Goal: Task Accomplishment & Management: Use online tool/utility

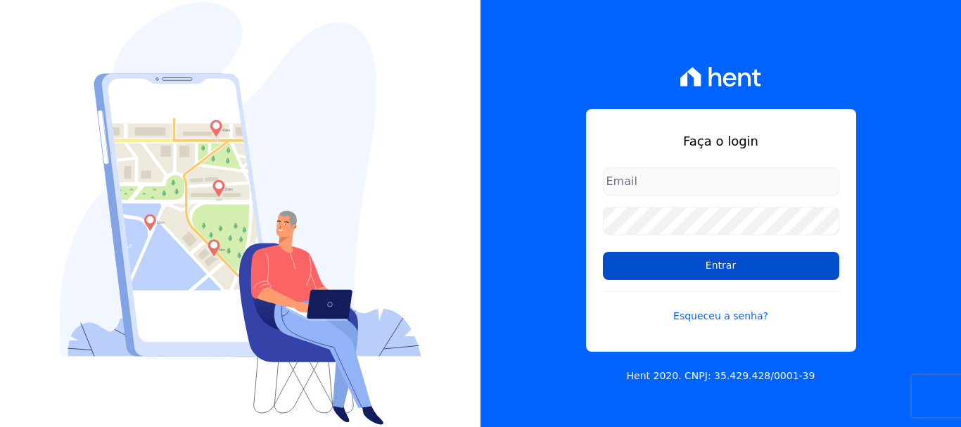
type input "[EMAIL_ADDRESS][DOMAIN_NAME]"
click at [695, 264] on input "Entrar" at bounding box center [721, 266] width 236 height 28
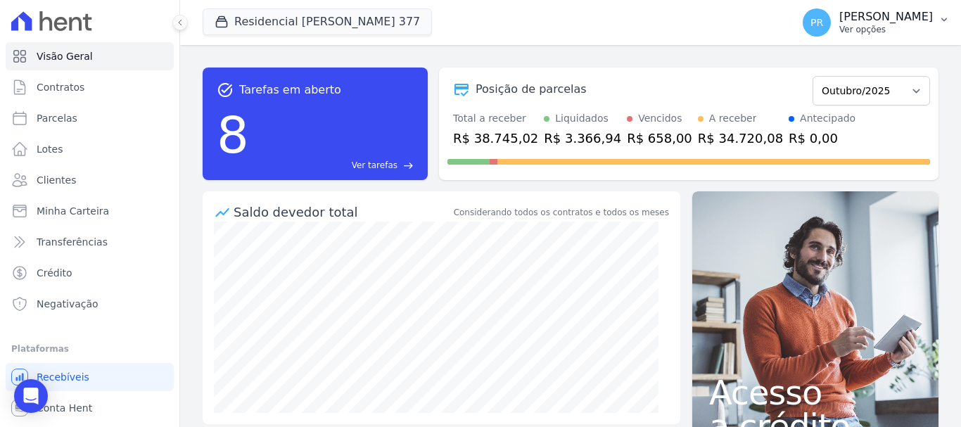
click at [891, 15] on p "[PERSON_NAME]" at bounding box center [886, 17] width 94 height 14
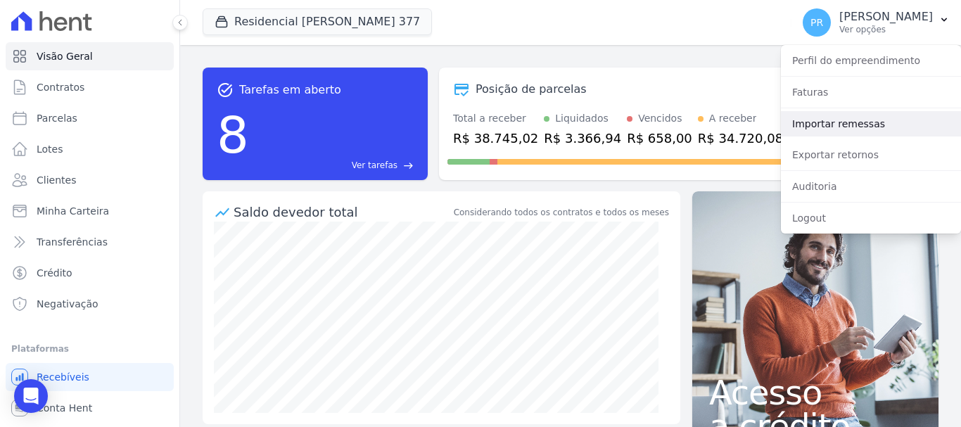
click at [831, 122] on link "Importar remessas" at bounding box center [871, 123] width 180 height 25
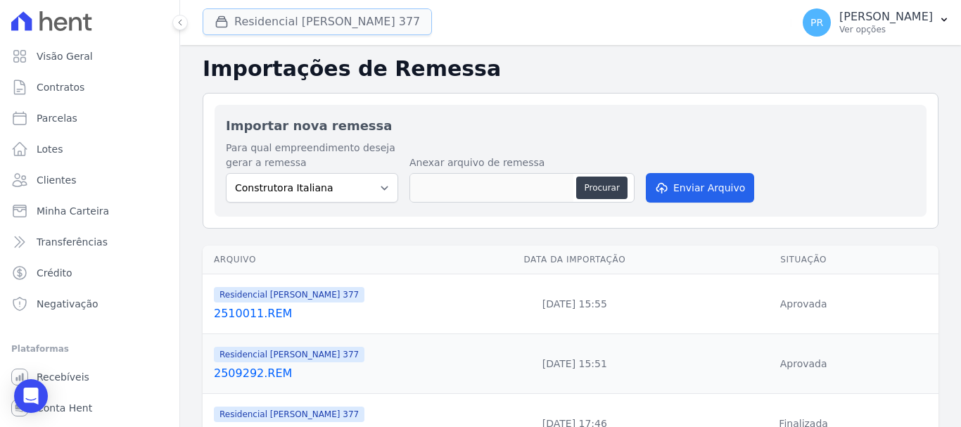
click at [329, 18] on button "Residencial Maria Da Glória 377" at bounding box center [317, 21] width 229 height 27
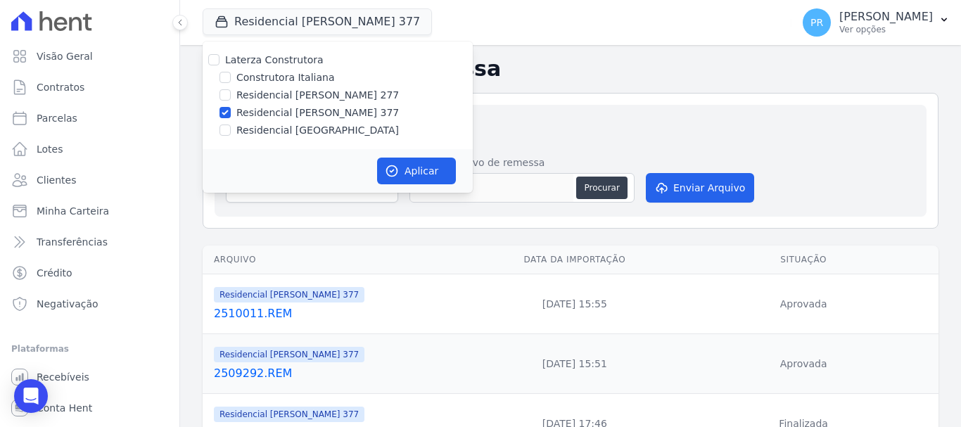
click at [285, 63] on label "Laterza Construtora" at bounding box center [274, 59] width 98 height 11
click at [219, 63] on input "Laterza Construtora" at bounding box center [213, 59] width 11 height 11
checkbox input "true"
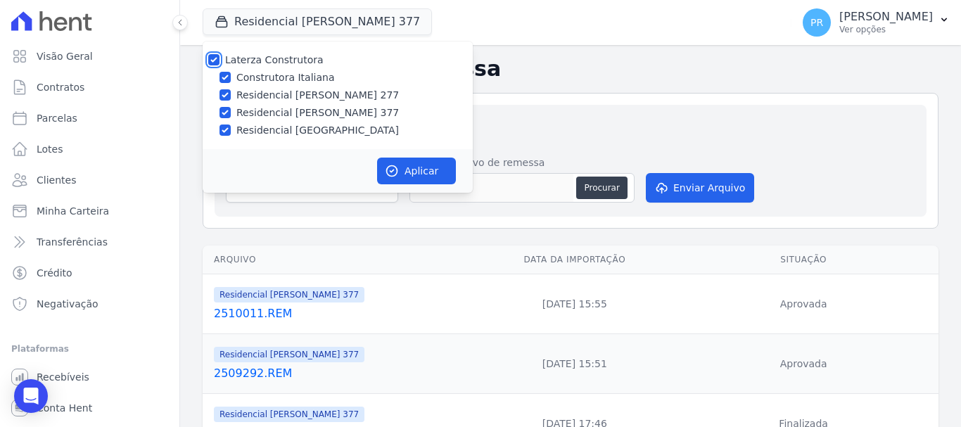
checkbox input "true"
click at [285, 63] on label "Laterza Construtora" at bounding box center [274, 59] width 98 height 11
click at [219, 63] on input "Laterza Construtora" at bounding box center [213, 59] width 11 height 11
checkbox input "false"
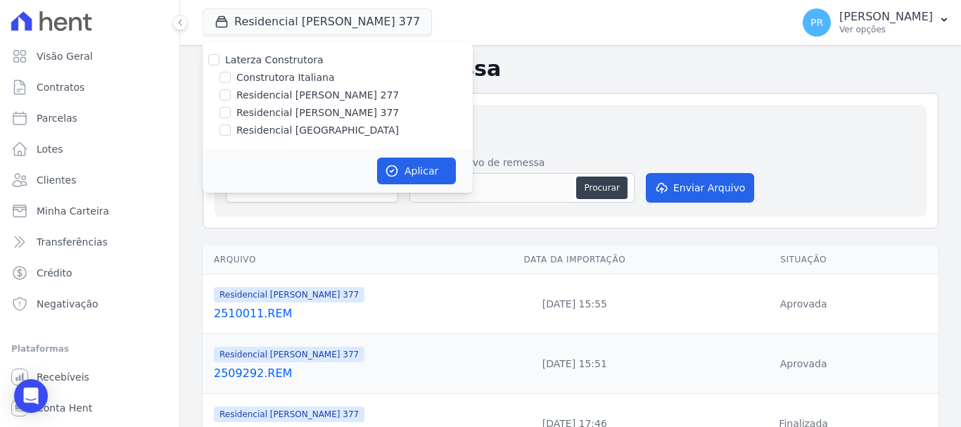
checkbox input "false"
click at [291, 72] on label "Construtora Italiana" at bounding box center [285, 77] width 98 height 15
click at [231, 72] on input "Construtora Italiana" at bounding box center [224, 77] width 11 height 11
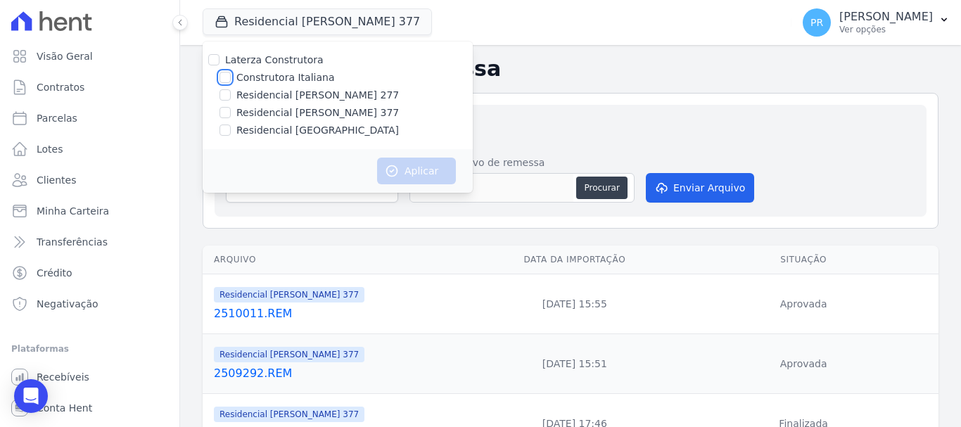
checkbox input "true"
click at [398, 176] on icon "button" at bounding box center [392, 171] width 14 height 14
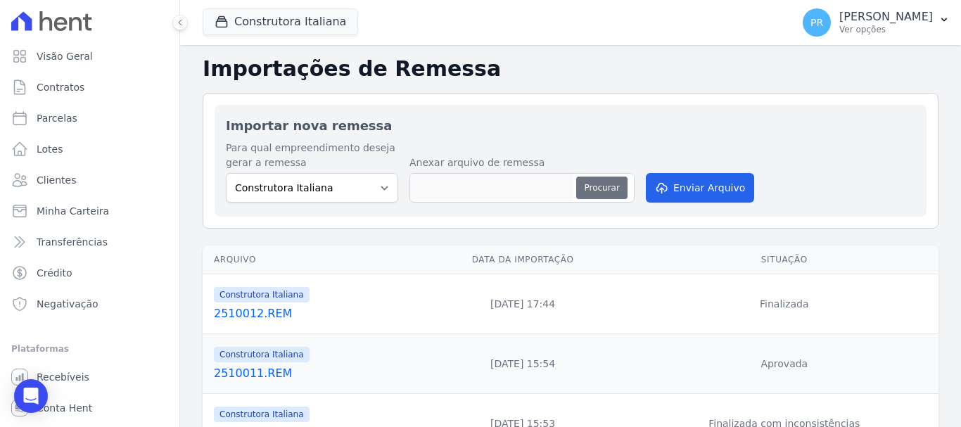
click at [580, 184] on button "Procurar" at bounding box center [601, 188] width 51 height 23
type input "2510021.REM"
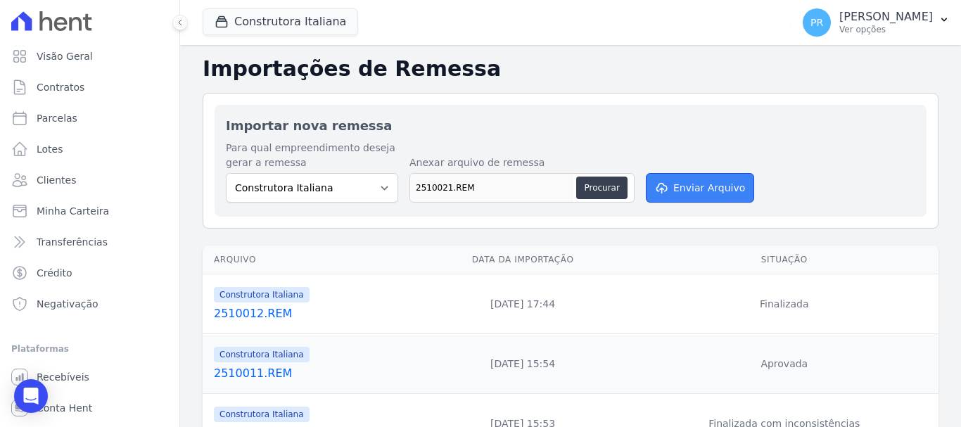
click at [728, 174] on button "Enviar Arquivo" at bounding box center [700, 188] width 108 height 30
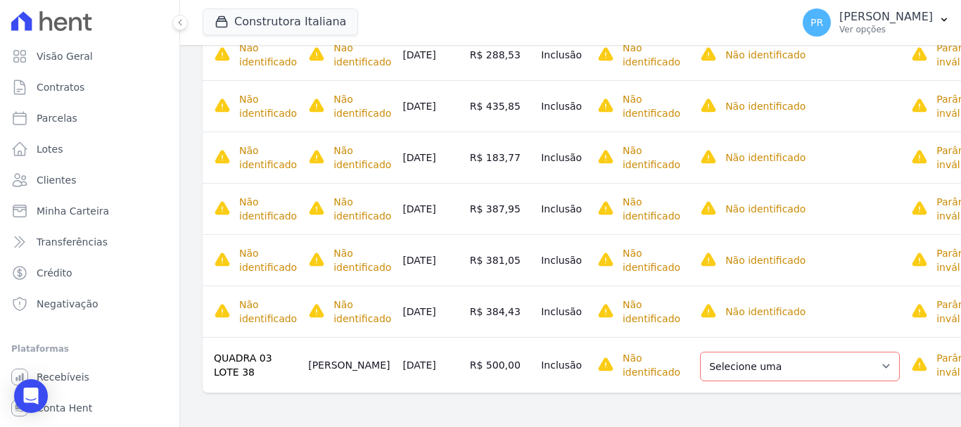
scroll to position [388, 0]
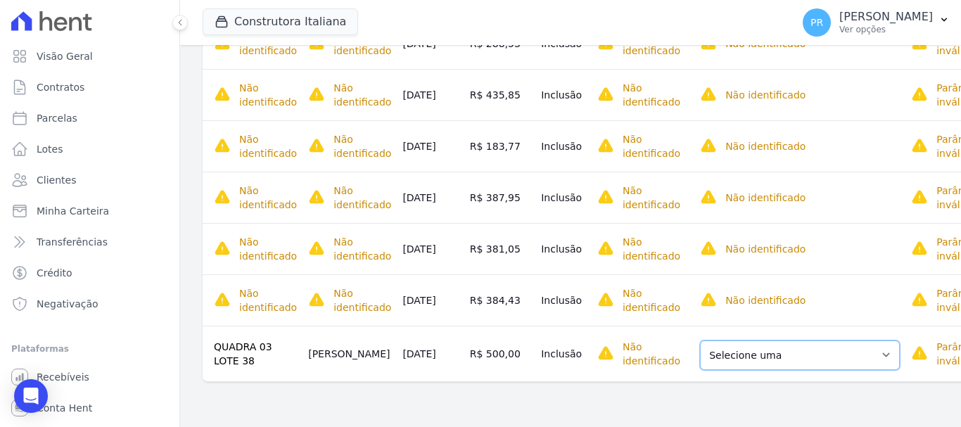
click at [804, 350] on select "Selecione uma Nova Parcela Avulsa Parcela Avulsa Existente Parcela Normal (16 X…" at bounding box center [800, 355] width 200 height 30
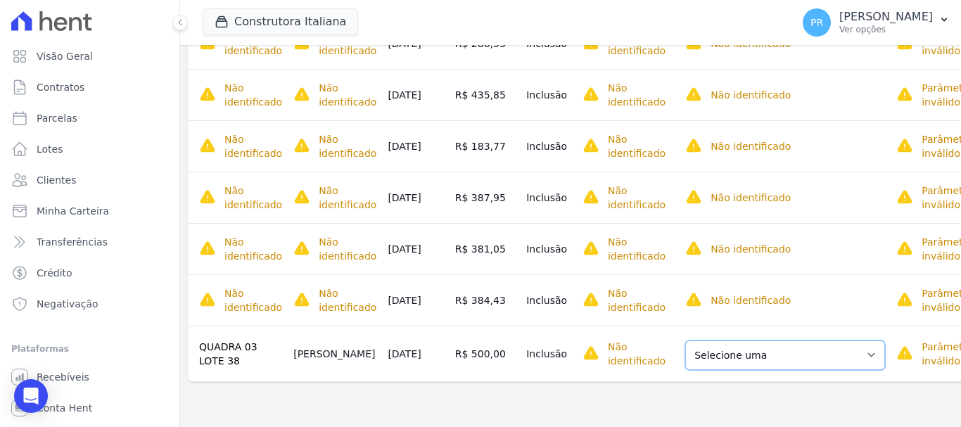
drag, startPoint x: 697, startPoint y: 359, endPoint x: 685, endPoint y: 342, distance: 20.7
click at [697, 359] on select "Selecione uma Nova Parcela Avulsa Parcela Avulsa Existente Parcela Normal (16 X…" at bounding box center [785, 355] width 200 height 30
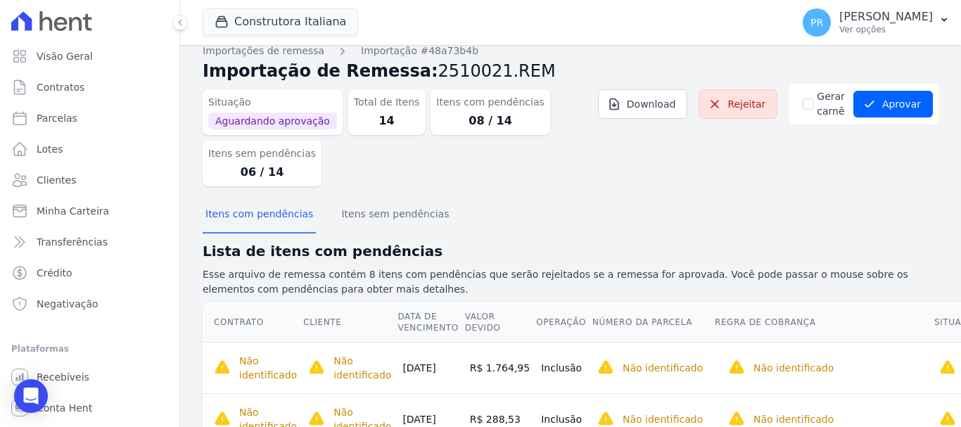
scroll to position [0, 0]
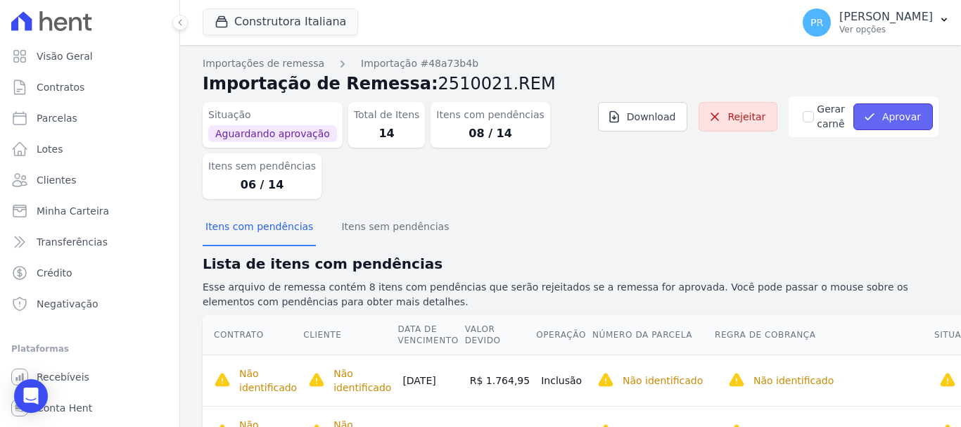
click at [879, 121] on button "Aprovar" at bounding box center [892, 116] width 79 height 27
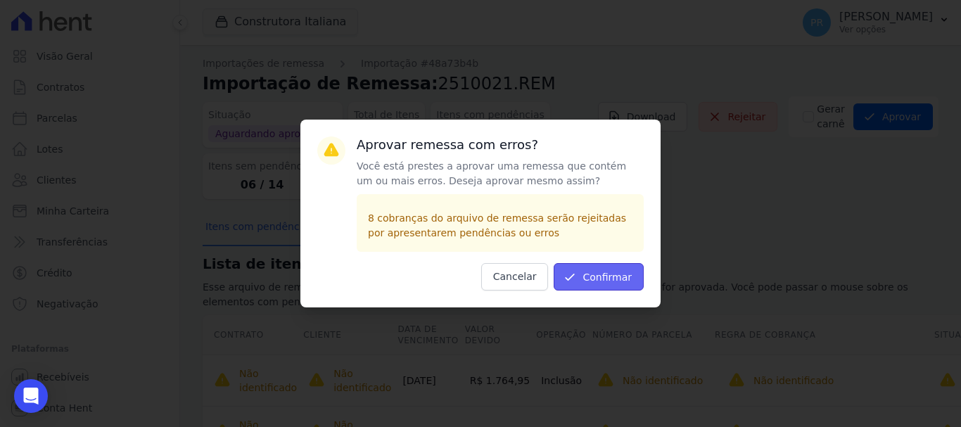
click at [596, 272] on button "Confirmar" at bounding box center [599, 276] width 90 height 27
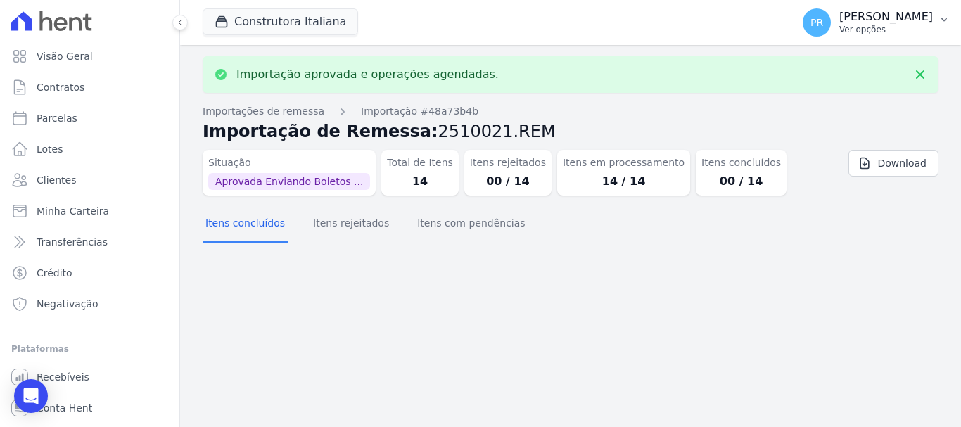
click at [914, 25] on p "Ver opções" at bounding box center [886, 29] width 94 height 11
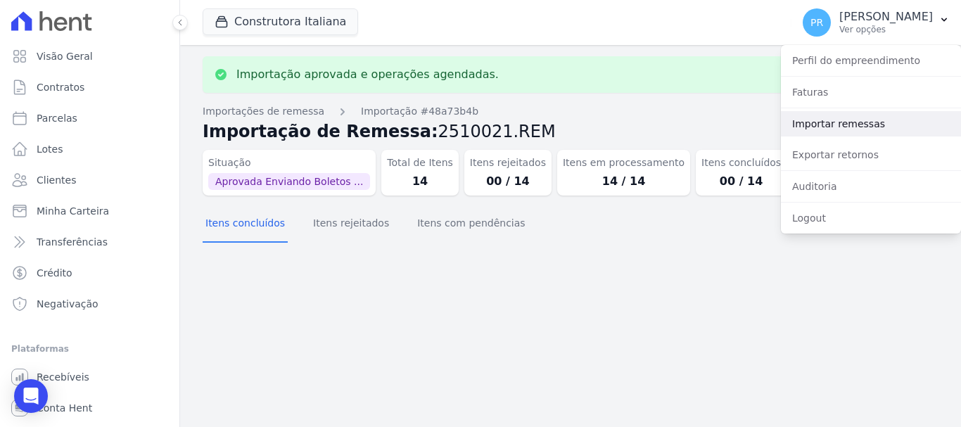
click at [827, 131] on link "Importar remessas" at bounding box center [871, 123] width 180 height 25
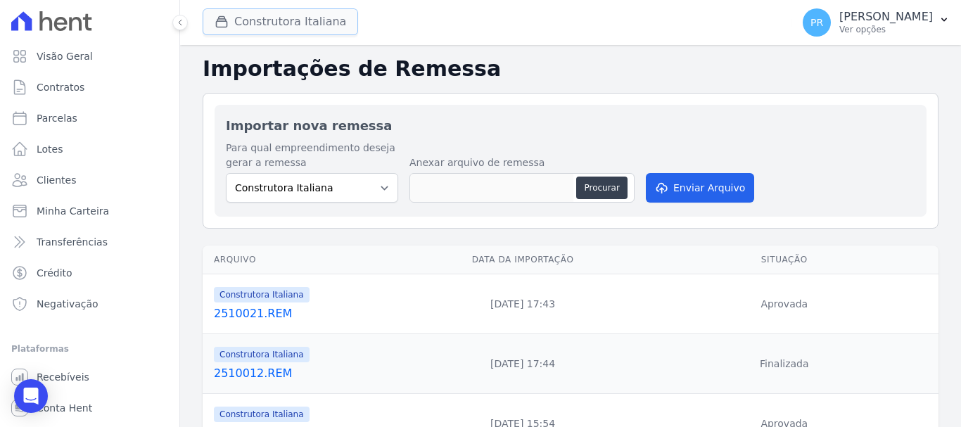
click at [291, 27] on button "Construtora Italiana" at bounding box center [280, 21] width 155 height 27
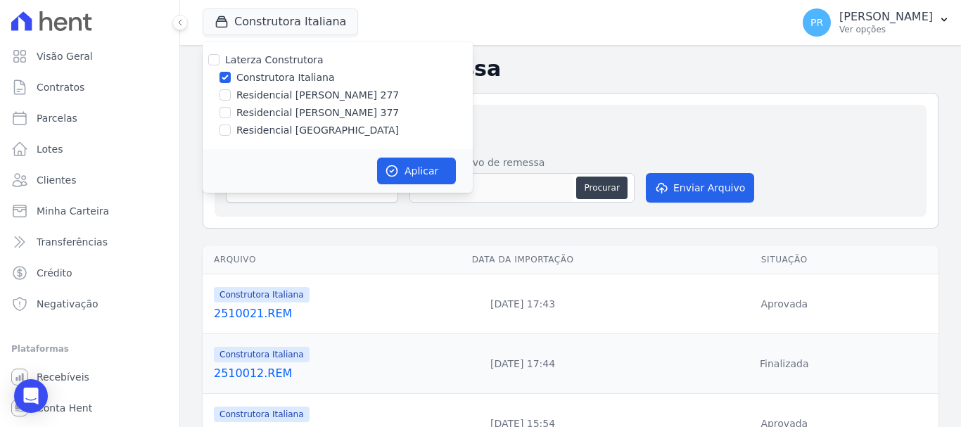
click at [286, 79] on label "Construtora Italiana" at bounding box center [285, 77] width 98 height 15
click at [231, 79] on input "Construtora Italiana" at bounding box center [224, 77] width 11 height 11
checkbox input "false"
click at [288, 98] on label "Residencial [PERSON_NAME] 277" at bounding box center [317, 95] width 162 height 15
click at [231, 98] on input "Residencial [PERSON_NAME] 277" at bounding box center [224, 94] width 11 height 11
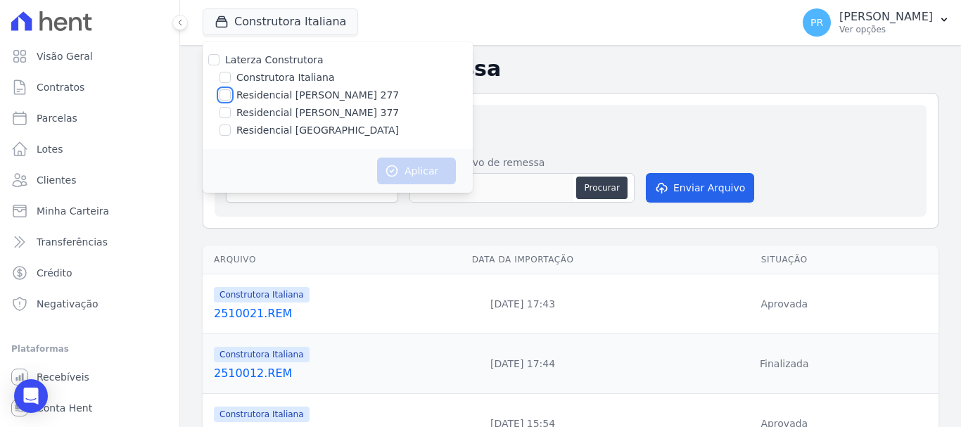
checkbox input "true"
click at [404, 162] on button "Aplicar" at bounding box center [416, 171] width 79 height 27
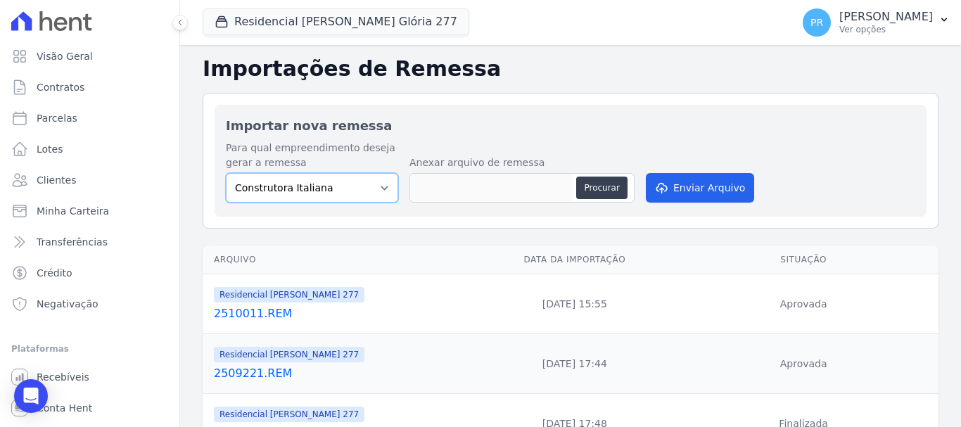
drag, startPoint x: 327, startPoint y: 190, endPoint x: 331, endPoint y: 201, distance: 12.0
click at [327, 190] on select "Construtora Italiana Residencial [PERSON_NAME] 277 Residencial [PERSON_NAME][ST…" at bounding box center [312, 188] width 172 height 30
select select "7d698934-b935-4dc9-aa46-576f3138731b"
click at [226, 173] on select "Construtora Italiana Residencial [PERSON_NAME] 277 Residencial [PERSON_NAME][ST…" at bounding box center [312, 188] width 172 height 30
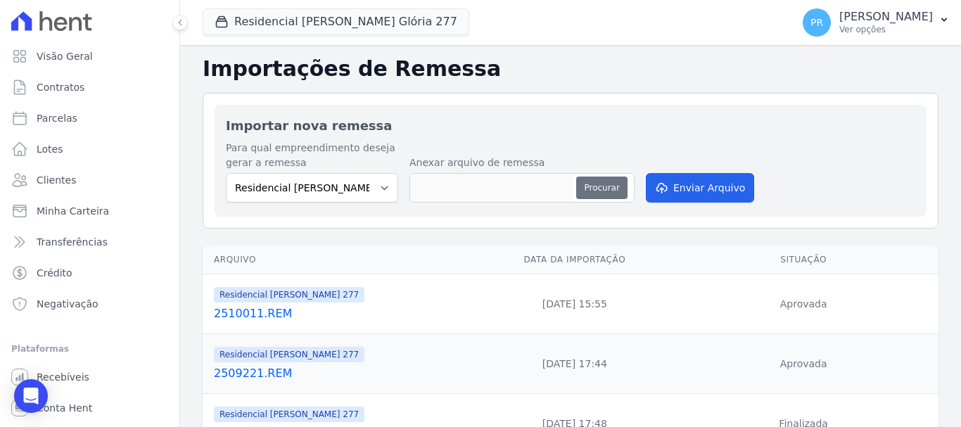
click at [601, 188] on button "Procurar" at bounding box center [601, 188] width 51 height 23
type input "2510021.REM"
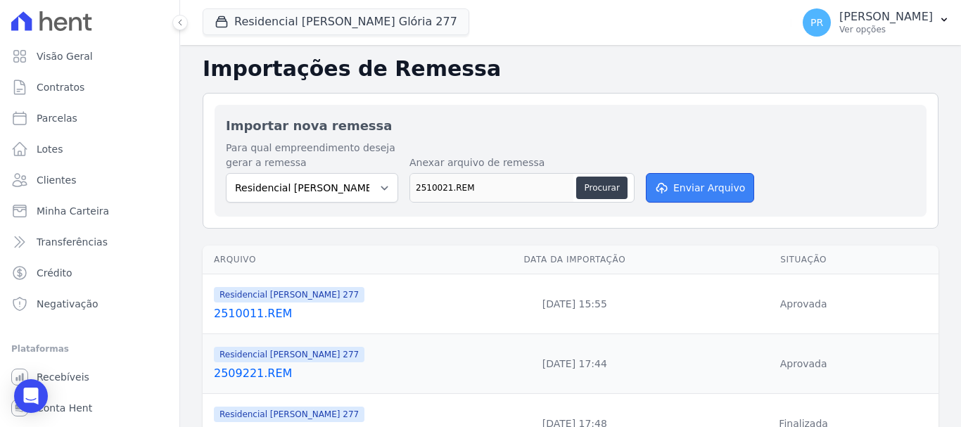
click at [672, 182] on button "Enviar Arquivo" at bounding box center [700, 188] width 108 height 30
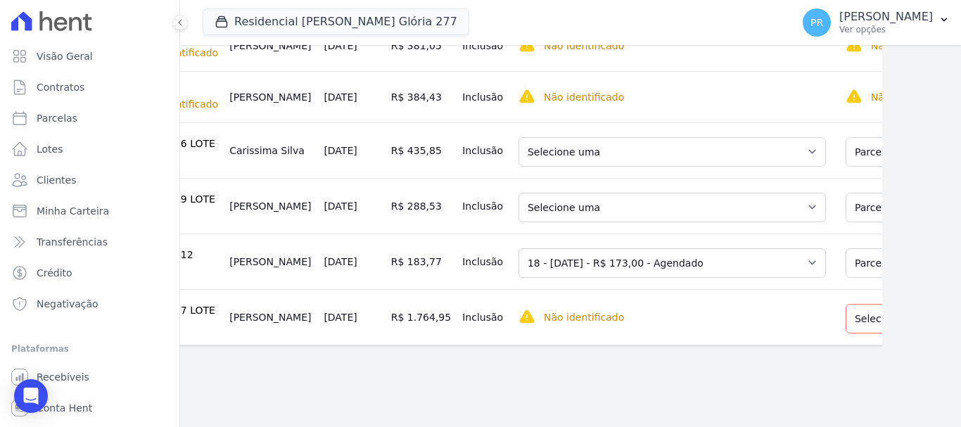
scroll to position [453, 132]
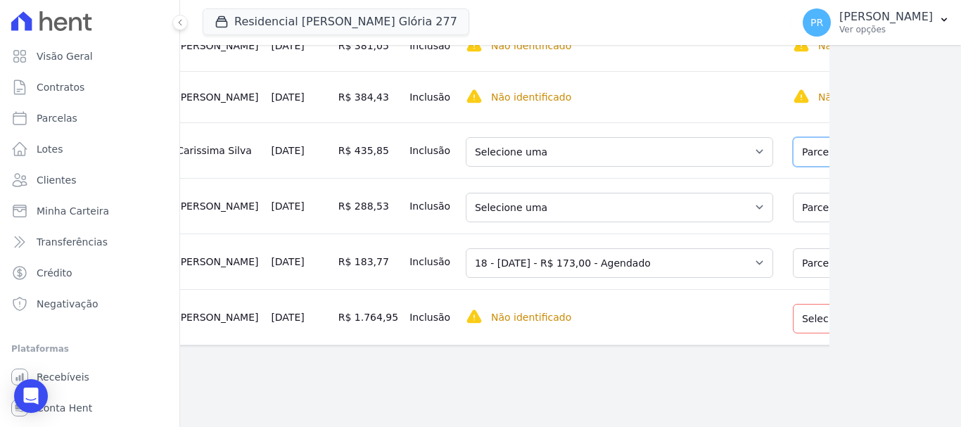
click at [793, 140] on select "Selecione uma Nova Parcela Avulsa Parcela Avulsa Existente Parcela Normal (20 X…" at bounding box center [893, 152] width 200 height 30
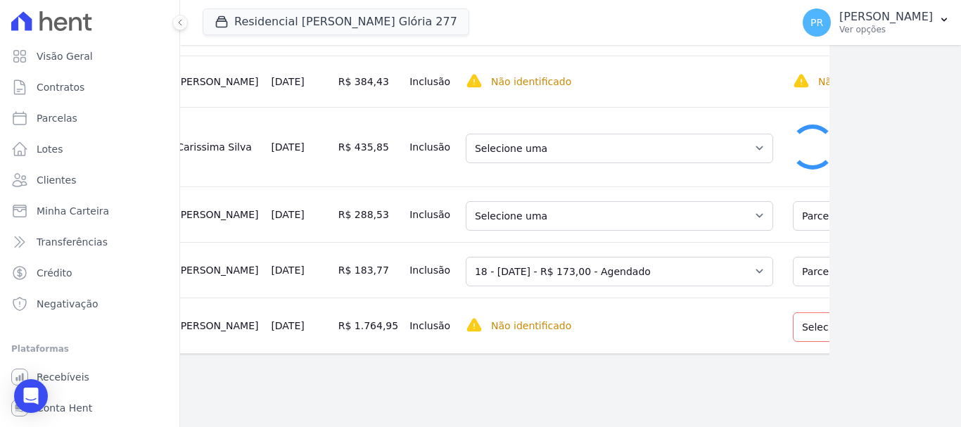
scroll to position [453, 130]
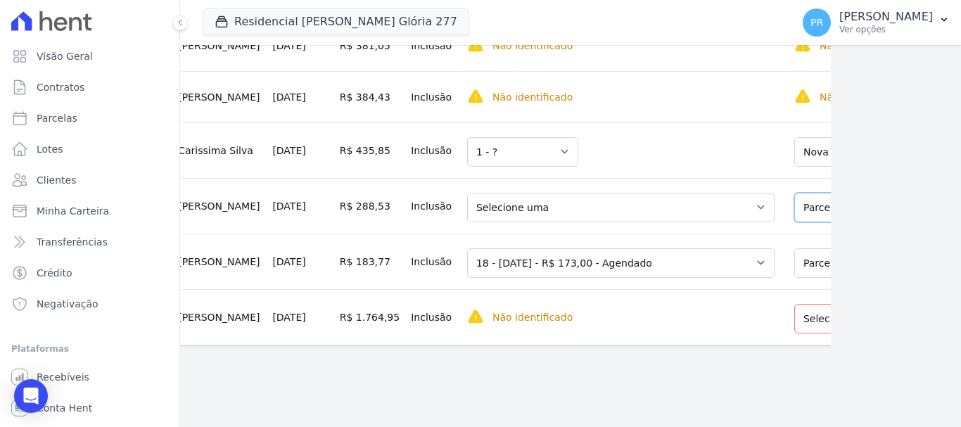
click at [794, 208] on select "Selecione uma Nova Parcela Avulsa Parcela Avulsa Existente Parcela Normal (29 X…" at bounding box center [894, 208] width 200 height 30
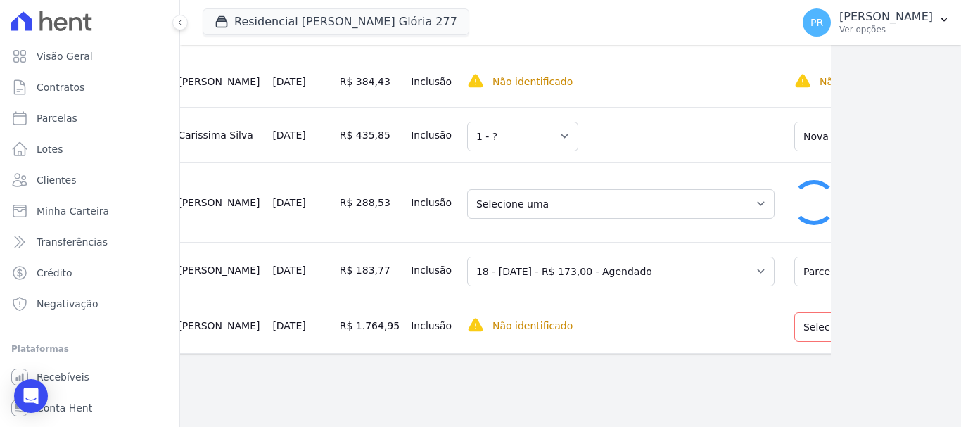
scroll to position [453, 129]
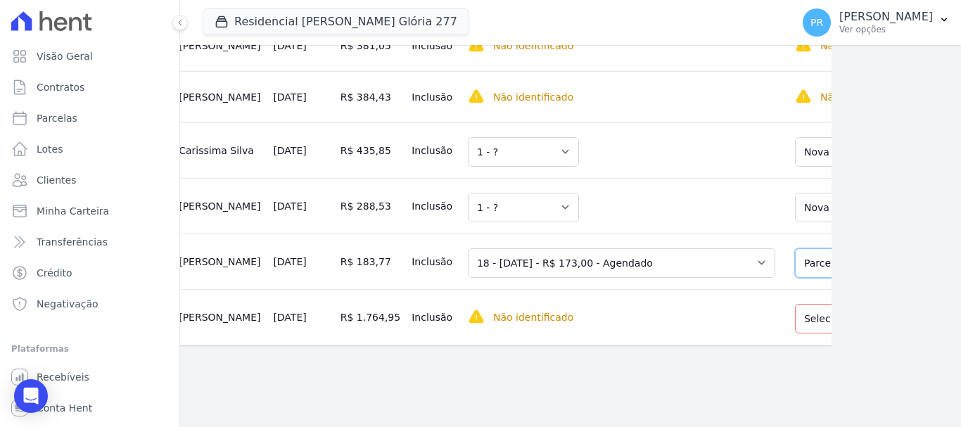
drag, startPoint x: 779, startPoint y: 248, endPoint x: 779, endPoint y: 255, distance: 7.7
click at [795, 248] on select "Selecione uma Nova Parcela Avulsa Parcela Avulsa Existente Parcela Normal (18 X…" at bounding box center [895, 263] width 200 height 30
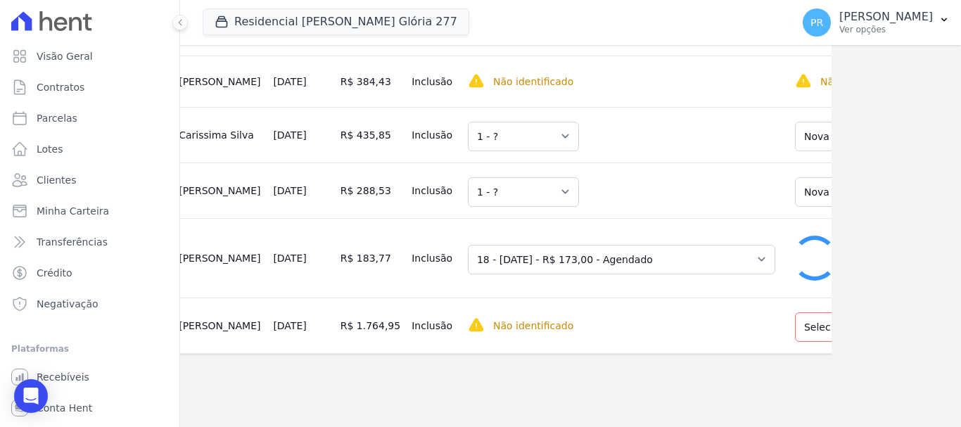
scroll to position [405, 0]
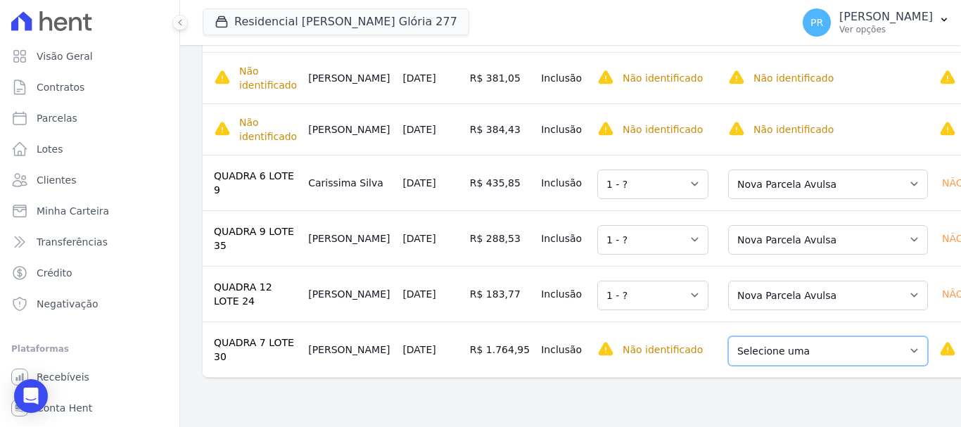
click at [868, 352] on select "Selecione uma Nova Parcela Avulsa Parcela Avulsa Existente Parcela Normal (21 X…" at bounding box center [828, 351] width 200 height 30
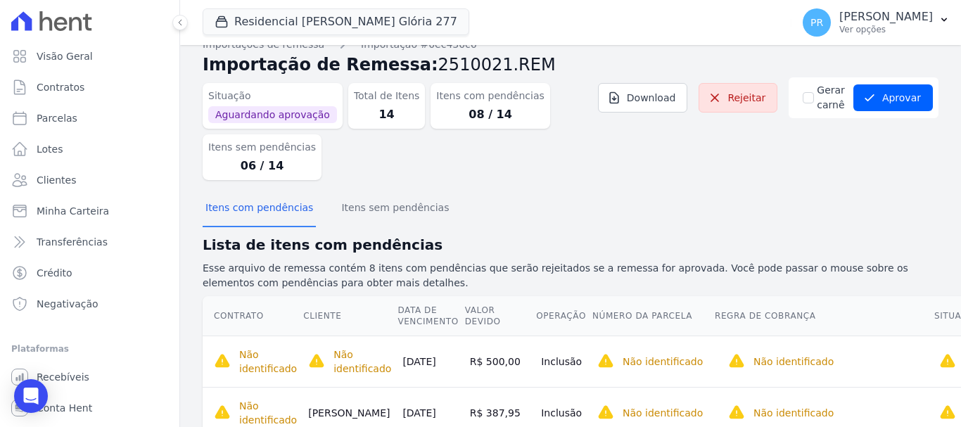
scroll to position [0, 0]
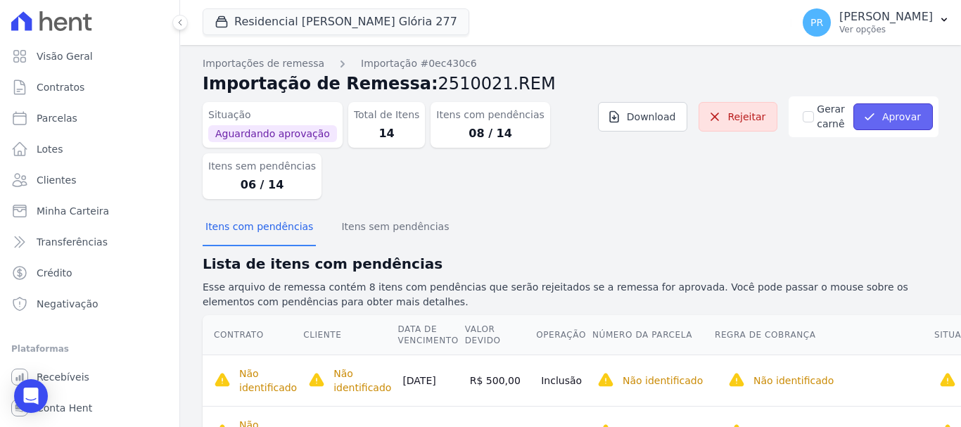
click at [898, 113] on button "Aprovar" at bounding box center [892, 116] width 79 height 27
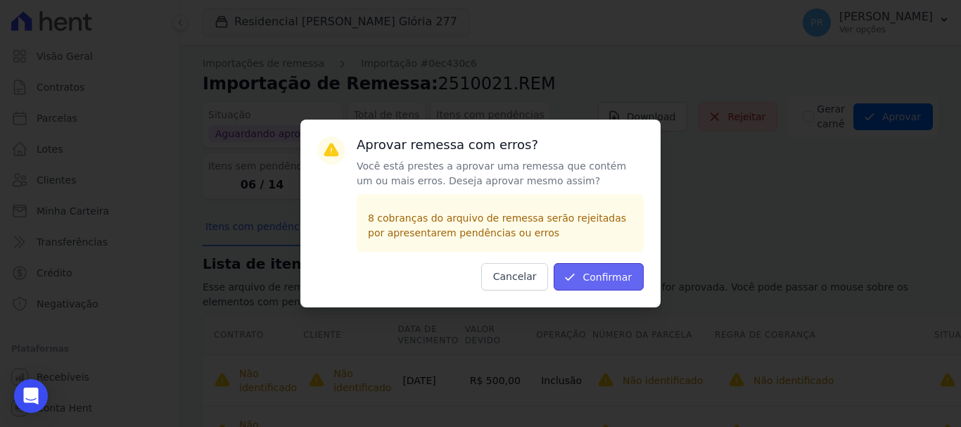
click at [636, 274] on button "Confirmar" at bounding box center [599, 276] width 90 height 27
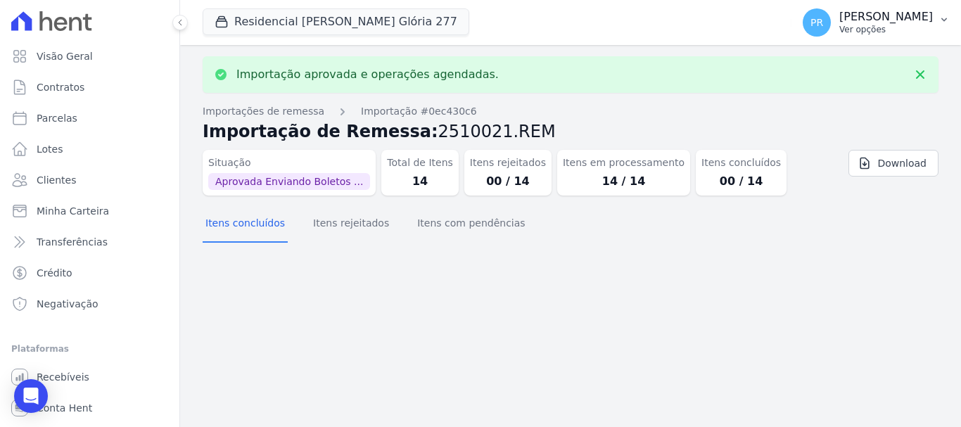
click at [889, 28] on p "Ver opções" at bounding box center [886, 29] width 94 height 11
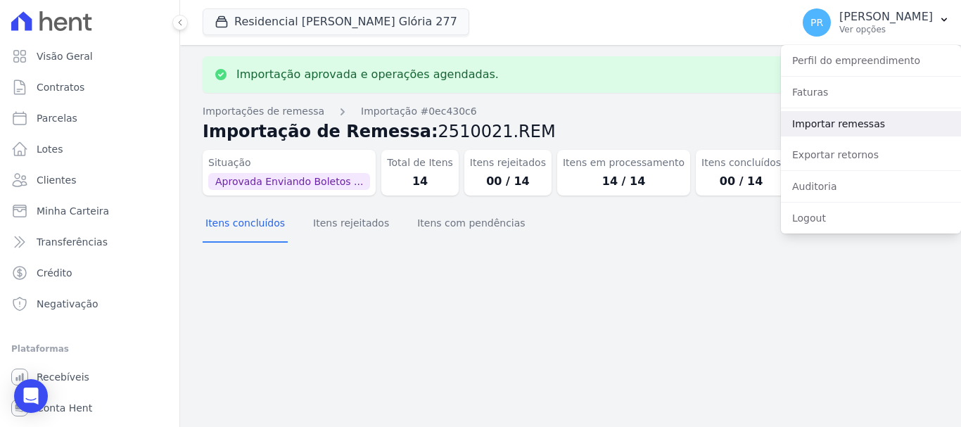
click at [846, 125] on link "Importar remessas" at bounding box center [871, 123] width 180 height 25
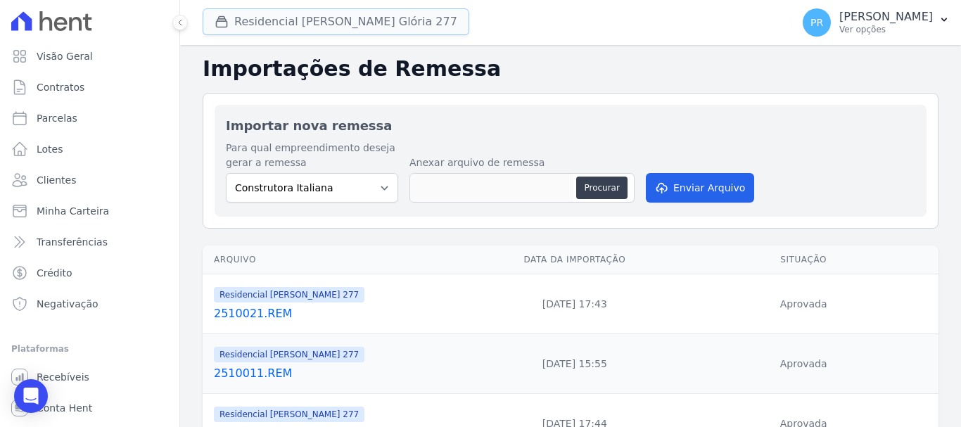
click at [273, 23] on button "Residencial Maria Da Glória 277" at bounding box center [336, 21] width 267 height 27
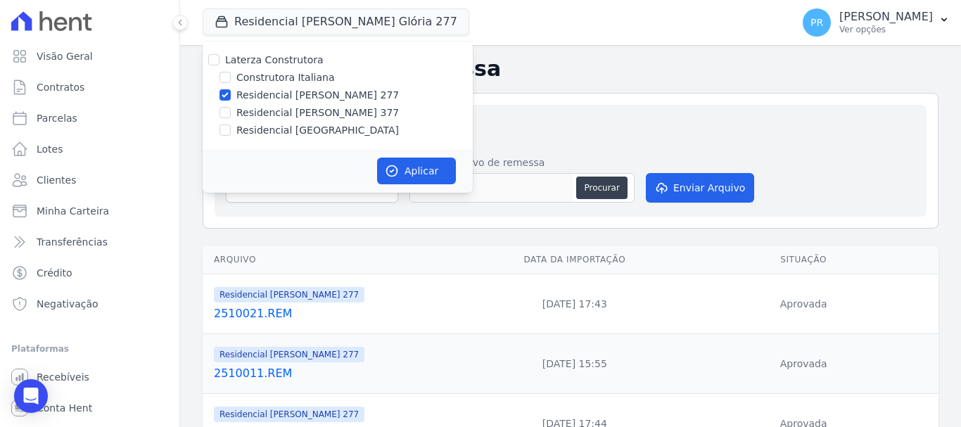
click at [272, 92] on label "Residencial [PERSON_NAME] 277" at bounding box center [317, 95] width 162 height 15
click at [231, 92] on input "Residencial [PERSON_NAME] 277" at bounding box center [224, 94] width 11 height 11
checkbox input "false"
click at [279, 115] on label "Residencial [PERSON_NAME] 377" at bounding box center [317, 113] width 162 height 15
click at [231, 115] on input "Residencial [PERSON_NAME] 377" at bounding box center [224, 112] width 11 height 11
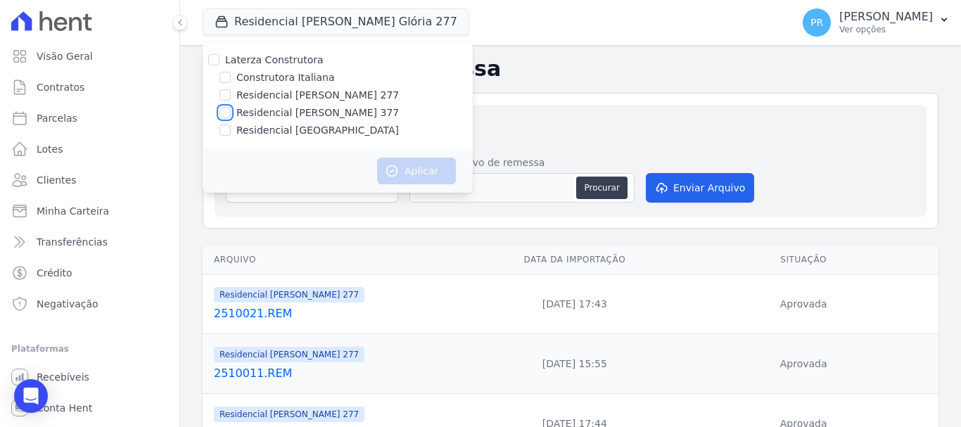
checkbox input "true"
click at [394, 167] on icon "button" at bounding box center [392, 171] width 11 height 11
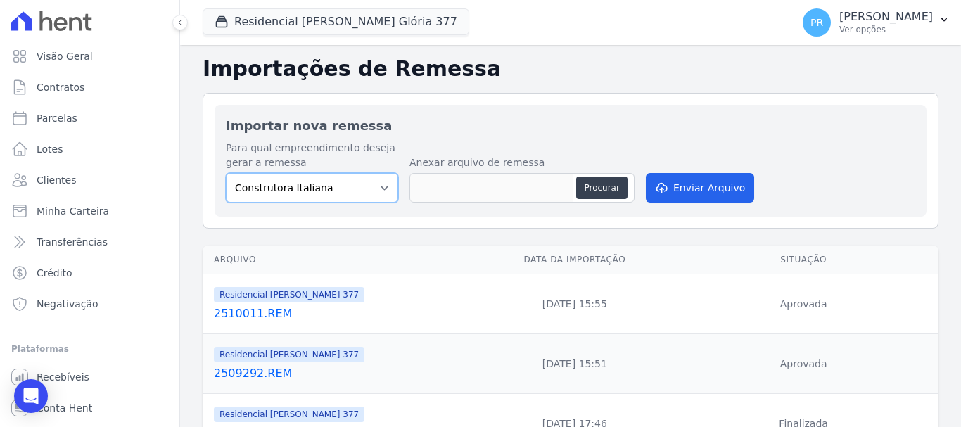
click at [317, 185] on select "Construtora Italiana Residencial Maria da Glória 277 Residencial Maria da Glóri…" at bounding box center [312, 188] width 172 height 30
select select "0cd9190e-dfd9-46e5-afc8-7298ef4c0c2b"
click at [226, 173] on select "Construtora Italiana Residencial Maria da Glória 277 Residencial Maria da Glóri…" at bounding box center [312, 188] width 172 height 30
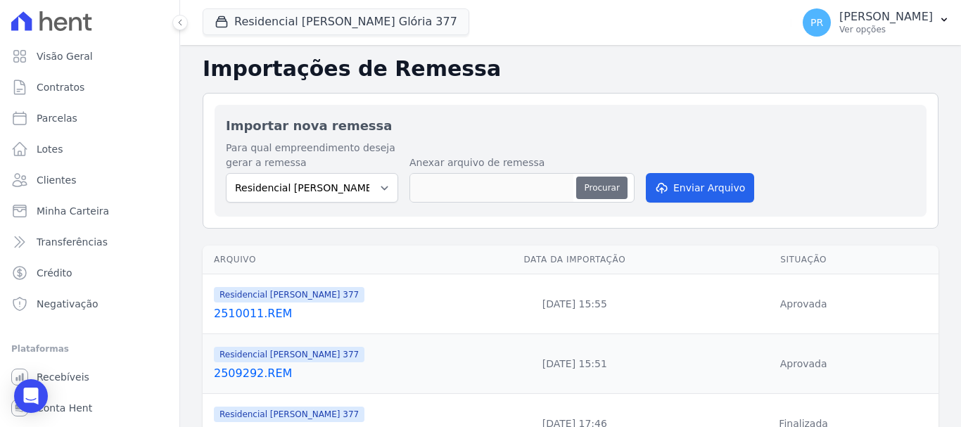
click at [610, 186] on button "Procurar" at bounding box center [601, 188] width 51 height 23
type input "2510021.REM"
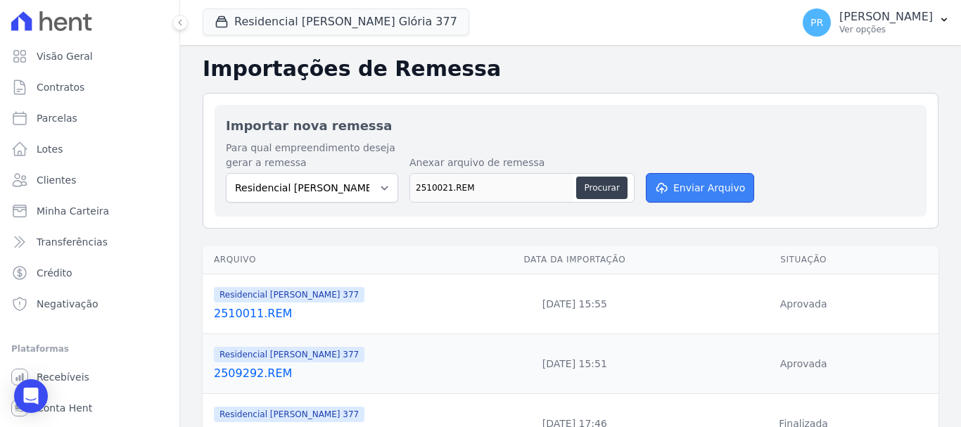
click at [699, 196] on button "Enviar Arquivo" at bounding box center [700, 188] width 108 height 30
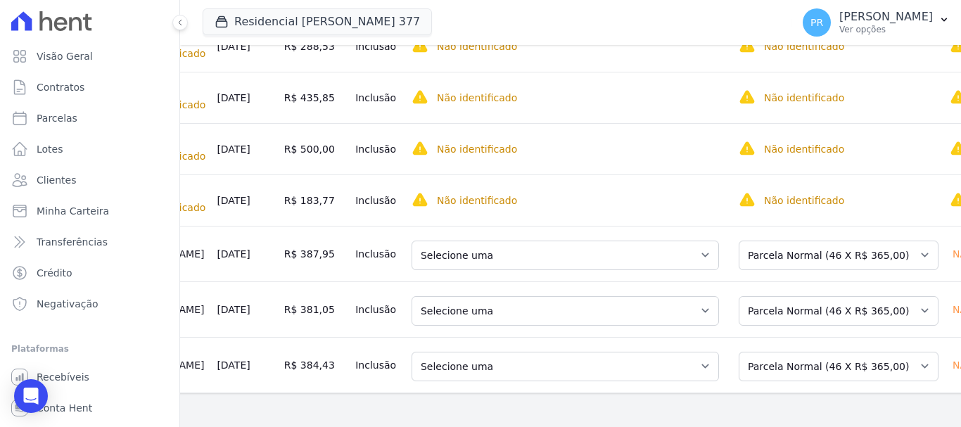
scroll to position [0, 240]
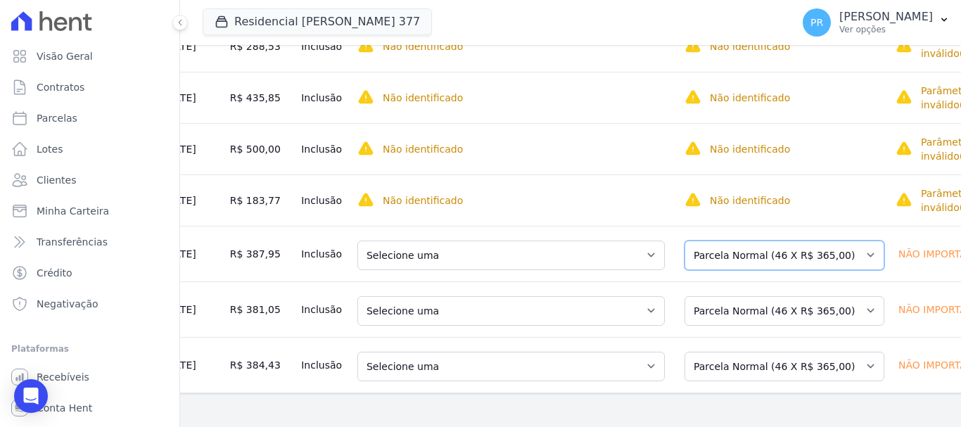
drag, startPoint x: 811, startPoint y: 229, endPoint x: 799, endPoint y: 243, distance: 19.0
click at [811, 241] on select "Selecione uma Nova Parcela Avulsa Parcela Avulsa Existente Parcela Normal (46 X…" at bounding box center [784, 256] width 200 height 30
drag, startPoint x: 741, startPoint y: 286, endPoint x: 730, endPoint y: 302, distance: 19.1
click at [741, 296] on select "Selecione uma Nova Parcela Avulsa Parcela Avulsa Existente Parcela Normal (46 X…" at bounding box center [784, 311] width 200 height 30
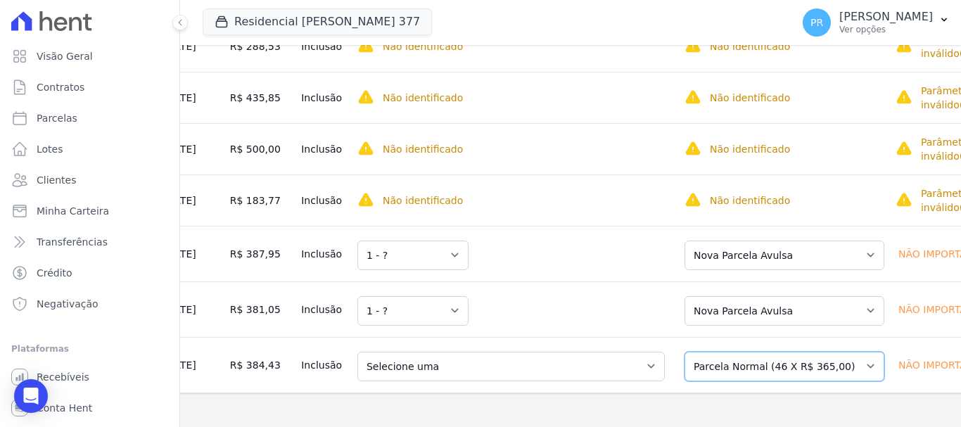
click at [732, 352] on select "Selecione uma Nova Parcela Avulsa Parcela Avulsa Existente Parcela Normal (46 X…" at bounding box center [784, 367] width 200 height 30
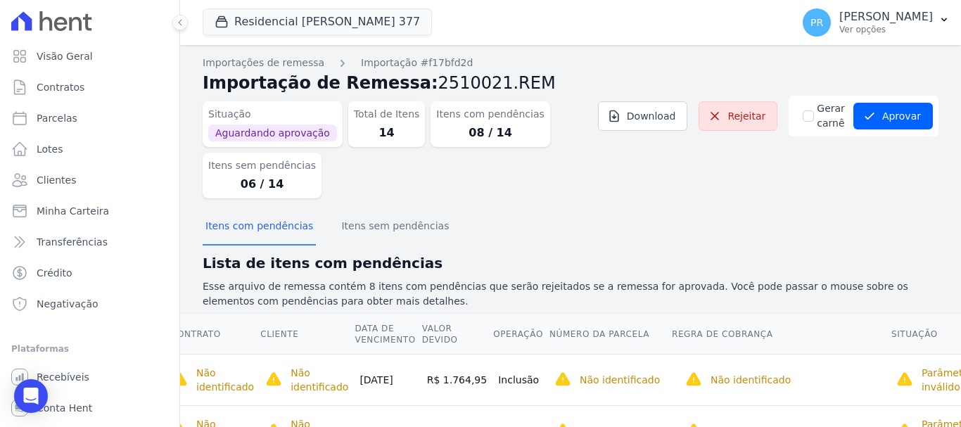
scroll to position [0, 0]
click at [880, 105] on button "Aprovar" at bounding box center [892, 116] width 79 height 27
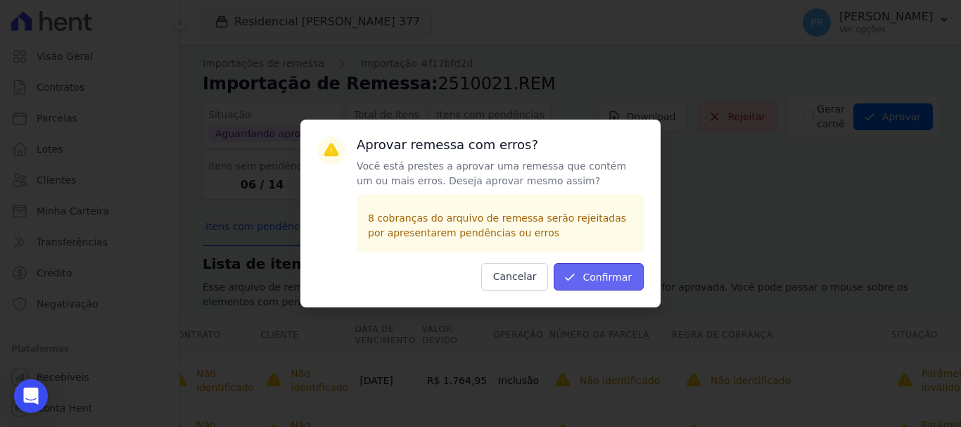
click at [599, 276] on button "Confirmar" at bounding box center [599, 276] width 90 height 27
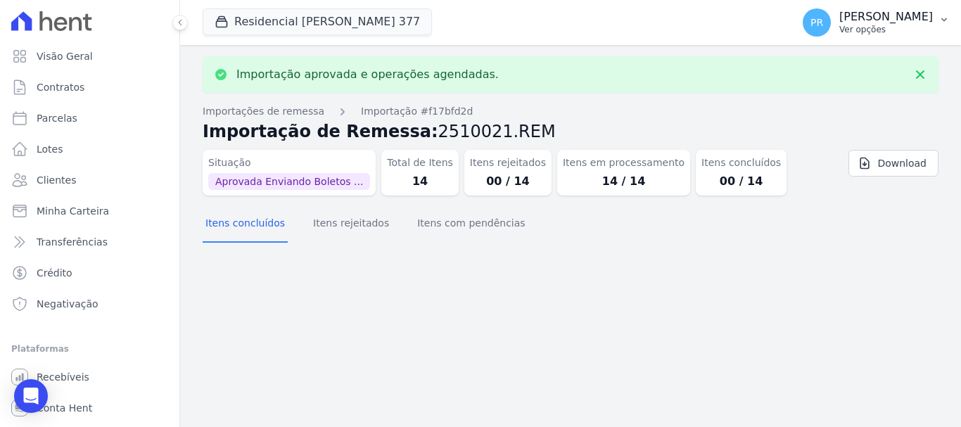
click at [831, 32] on span "PR" at bounding box center [817, 22] width 28 height 28
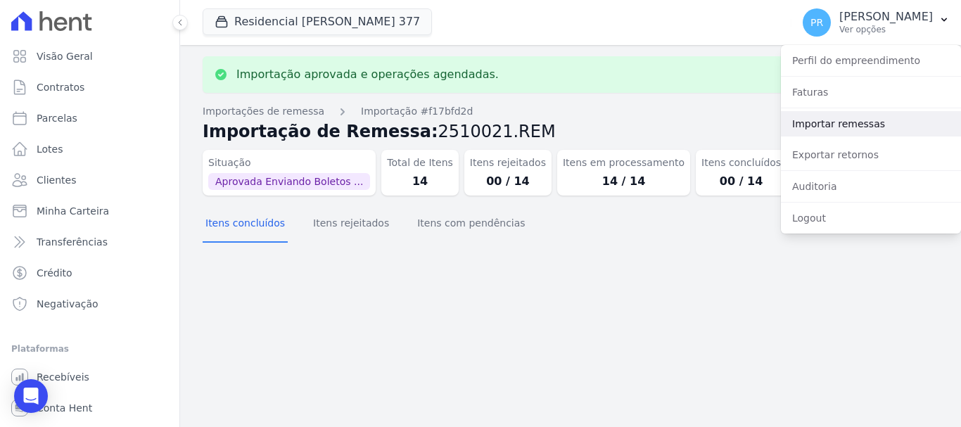
click at [853, 120] on link "Importar remessas" at bounding box center [871, 123] width 180 height 25
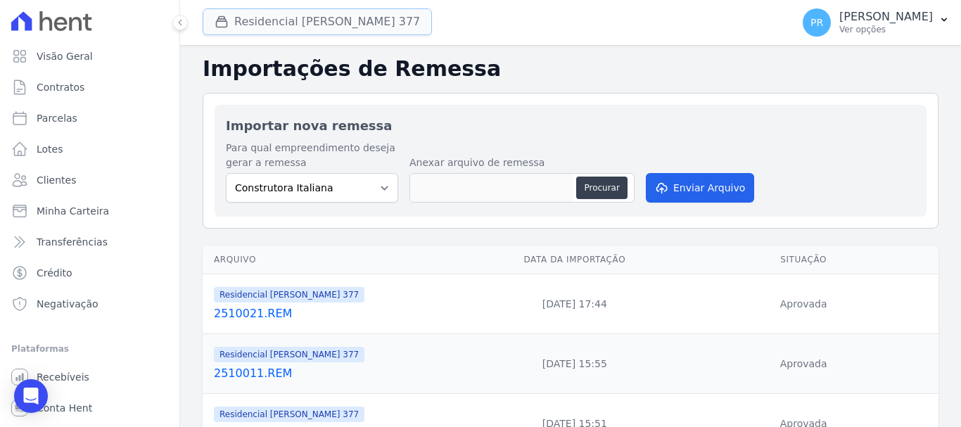
click at [328, 30] on button "Residencial Maria Da Glória 377" at bounding box center [317, 21] width 229 height 27
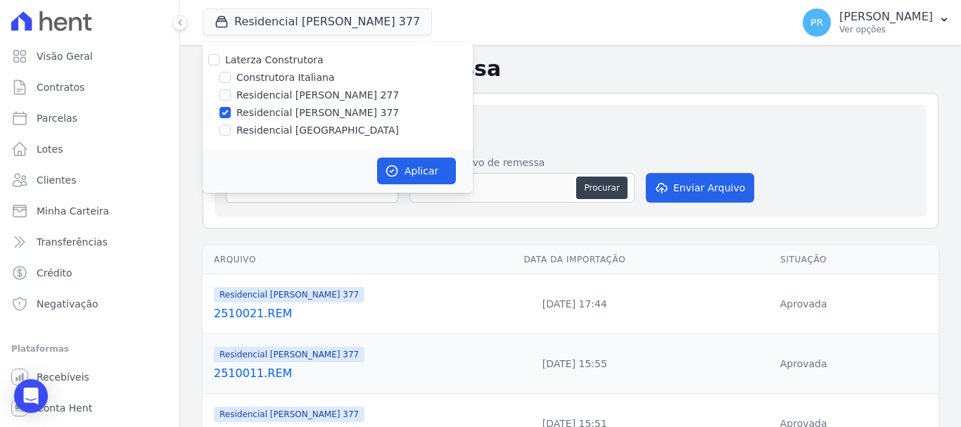
click at [310, 112] on label "Residencial [PERSON_NAME] 377" at bounding box center [317, 113] width 162 height 15
click at [231, 112] on input "Residencial [PERSON_NAME] 377" at bounding box center [224, 112] width 11 height 11
checkbox input "false"
click at [306, 133] on label "Residencial [GEOGRAPHIC_DATA]" at bounding box center [317, 130] width 162 height 15
click at [231, 133] on input "Residencial [GEOGRAPHIC_DATA]" at bounding box center [224, 130] width 11 height 11
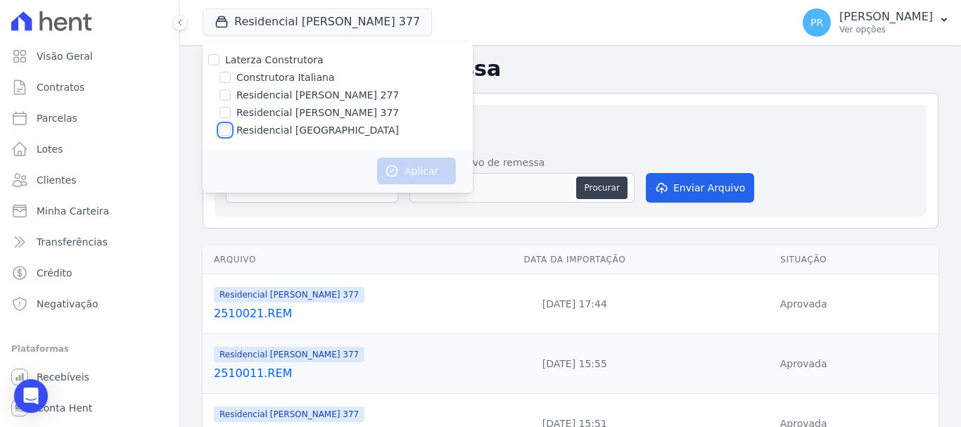
checkbox input "true"
click at [411, 172] on button "Aplicar" at bounding box center [416, 171] width 79 height 27
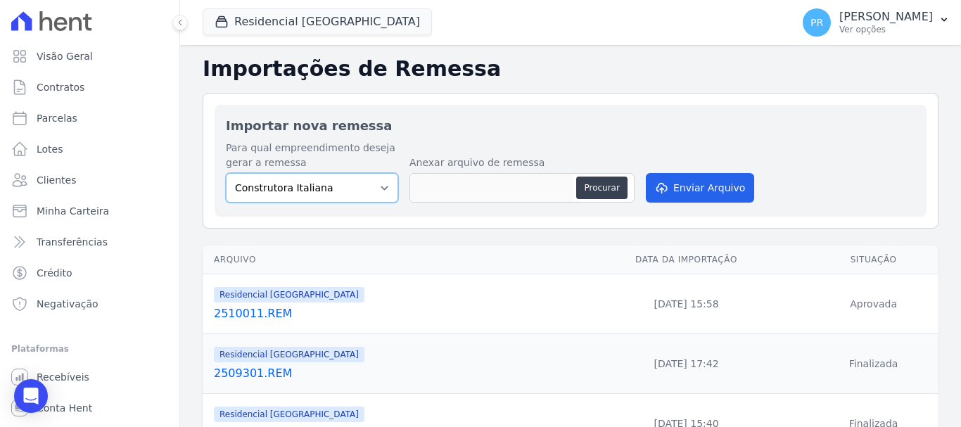
click at [352, 189] on select "Construtora Italiana Residencial Maria da Glória 277 Residencial Maria da Glóri…" at bounding box center [312, 188] width 172 height 30
select select "6440c0a1-232b-4aa1-adfe-88cb95fffe46"
click at [226, 173] on select "Construtora Italiana Residencial Maria da Glória 277 Residencial Maria da Glóri…" at bounding box center [312, 188] width 172 height 30
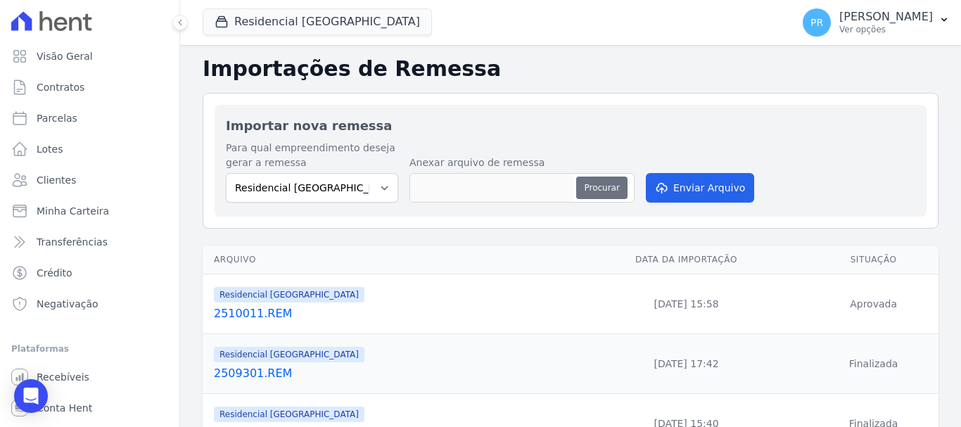
click at [606, 179] on button "Procurar" at bounding box center [601, 188] width 51 height 23
type input "2510021.REM"
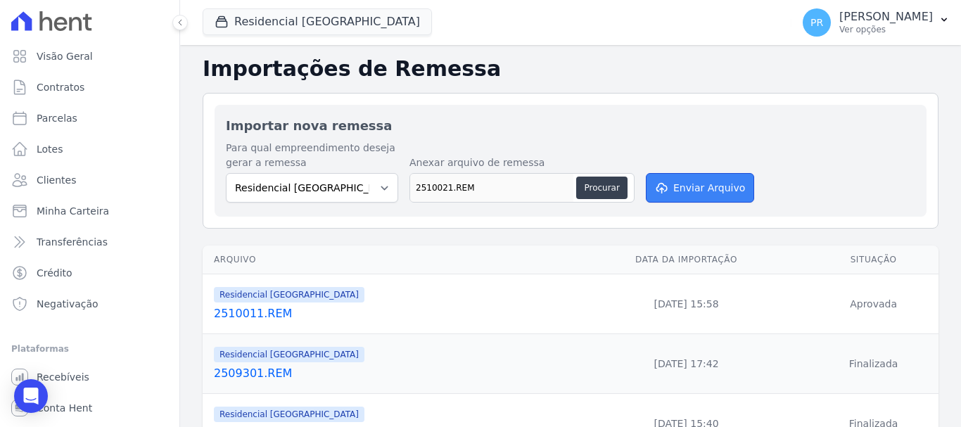
click at [674, 177] on button "Enviar Arquivo" at bounding box center [700, 188] width 108 height 30
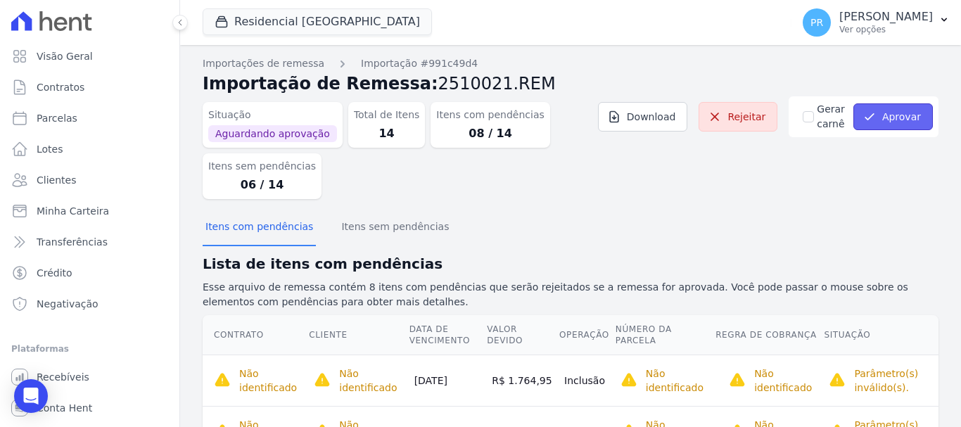
click at [880, 129] on button "Aprovar" at bounding box center [892, 116] width 79 height 27
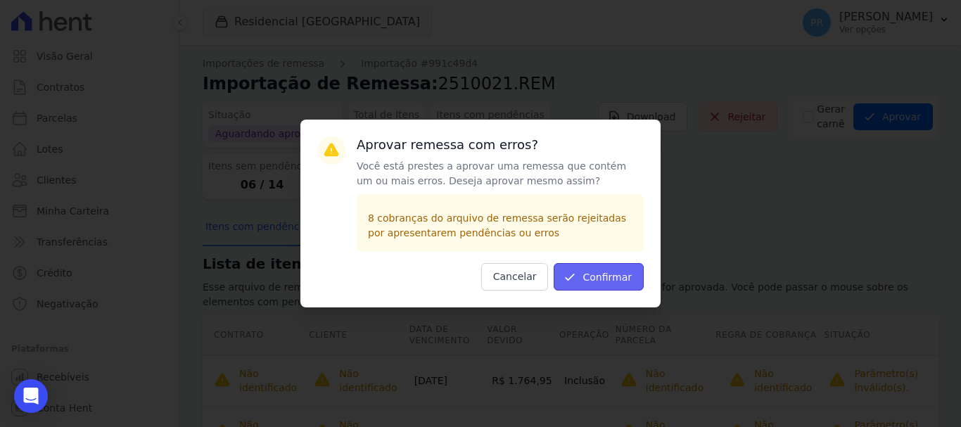
click at [595, 278] on button "Confirmar" at bounding box center [599, 276] width 90 height 27
